Goal: Task Accomplishment & Management: Use online tool/utility

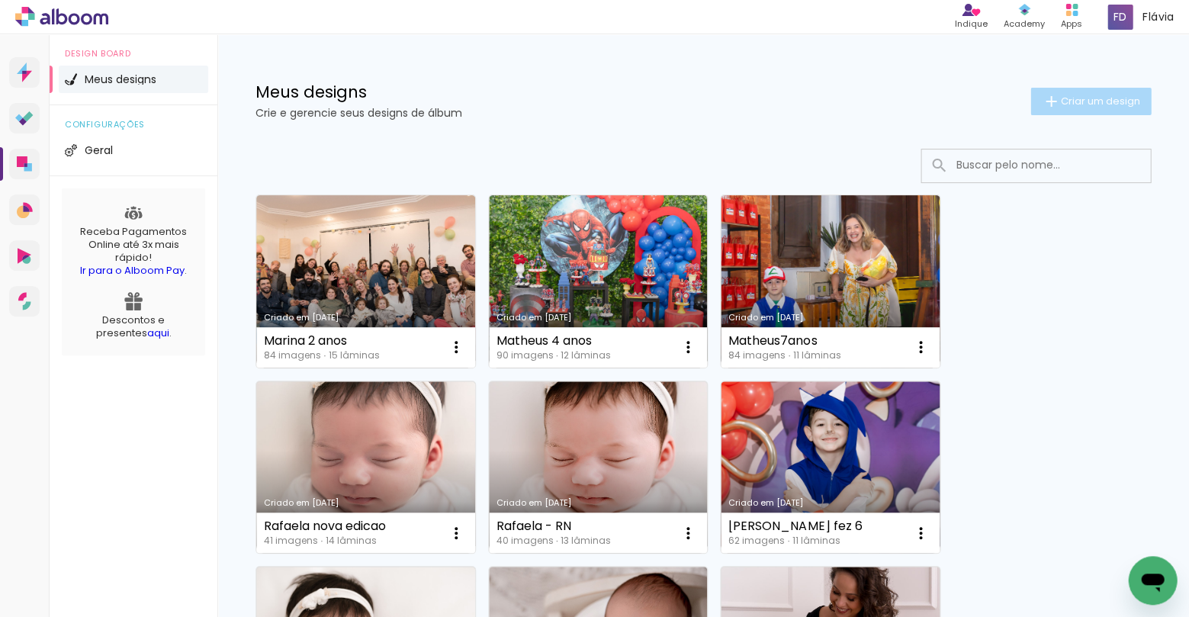
click at [1090, 97] on span "Criar um design" at bounding box center [1099, 101] width 79 height 10
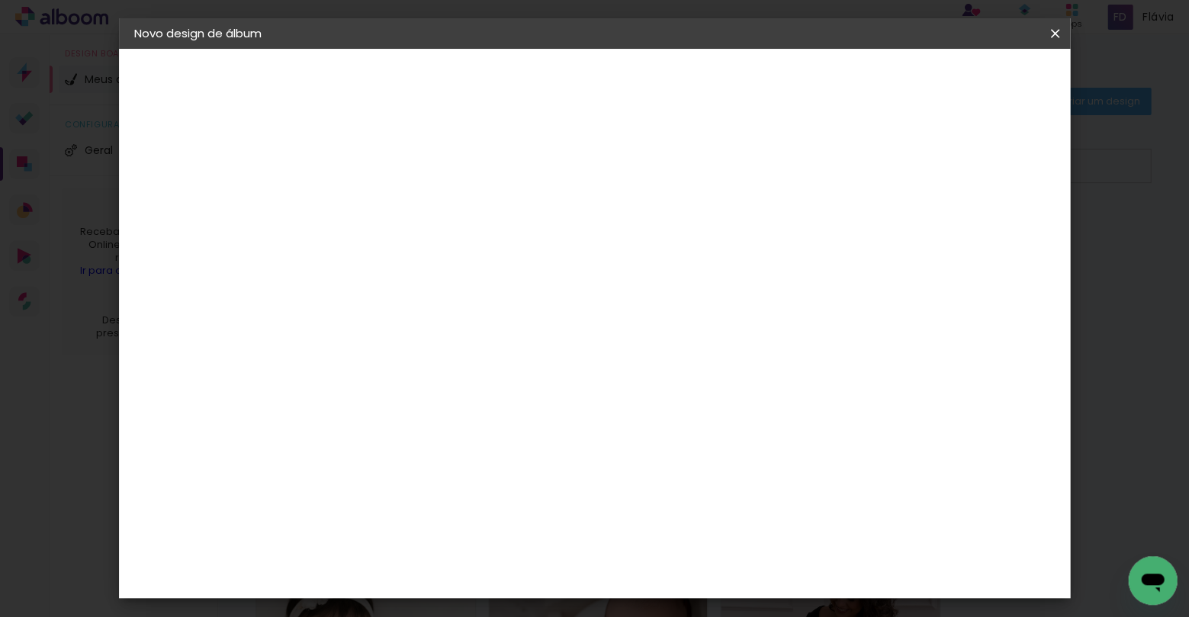
click at [384, 211] on input at bounding box center [384, 205] width 0 height 24
type input "[PERSON_NAME] e [PERSON_NAME]"
type paper-input "[PERSON_NAME] e [PERSON_NAME]"
click at [0, 0] on slot "Avançar" at bounding box center [0, 0] width 0 height 0
click at [446, 506] on div "AlfaFotoBook" at bounding box center [413, 511] width 81 height 12
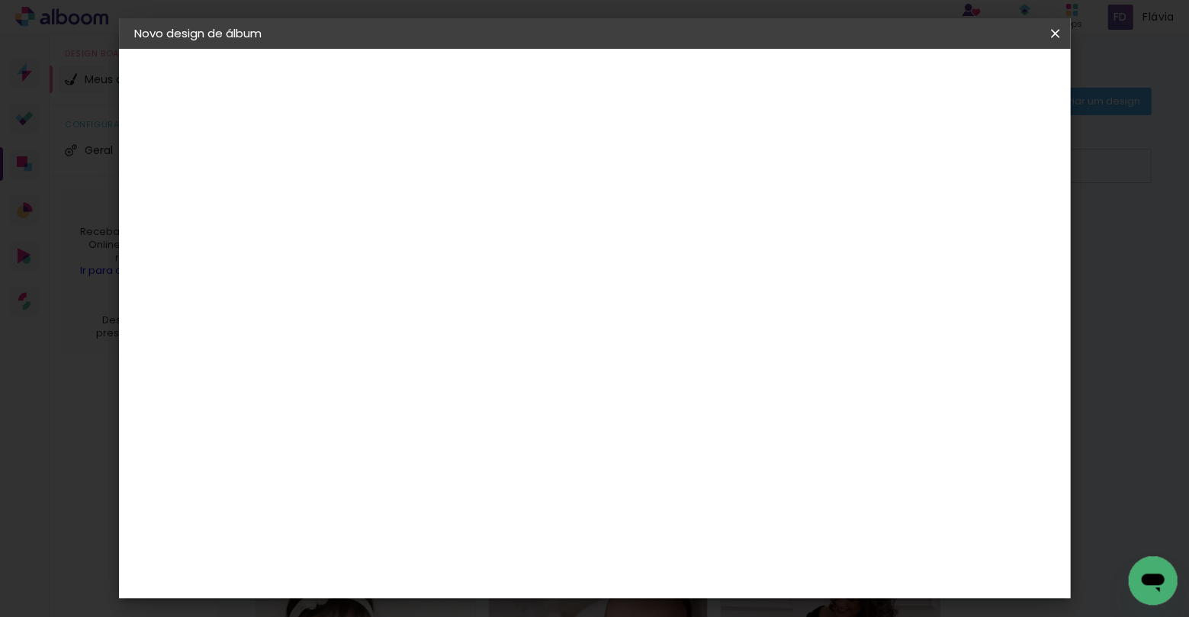
click at [669, 230] on paper-item "Tamanho Livre" at bounding box center [596, 232] width 146 height 34
click at [451, 505] on div "AlfaFotoBook" at bounding box center [413, 511] width 81 height 12
click at [0, 0] on slot "Avançar" at bounding box center [0, 0] width 0 height 0
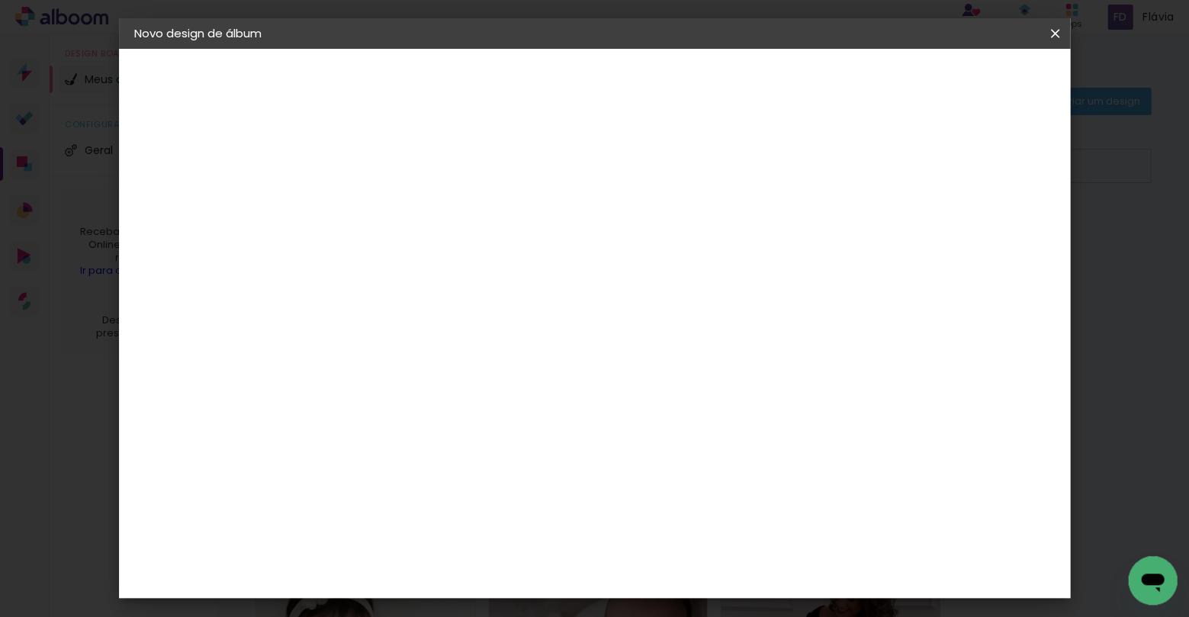
click at [0, 0] on slot "Avançar" at bounding box center [0, 0] width 0 height 0
click at [778, 78] on span "Iniciar design" at bounding box center [743, 81] width 69 height 11
